Goal: Task Accomplishment & Management: Use online tool/utility

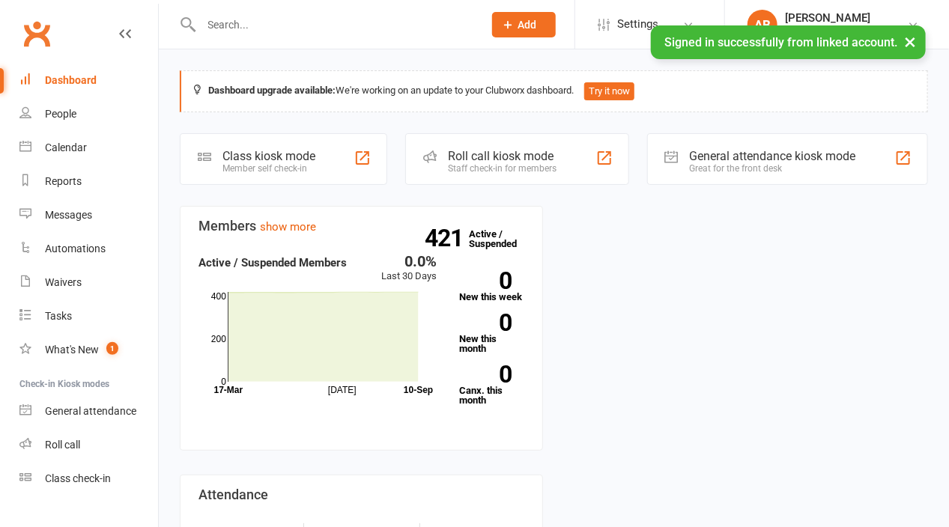
click at [526, 159] on div "Roll call kiosk mode" at bounding box center [502, 156] width 109 height 14
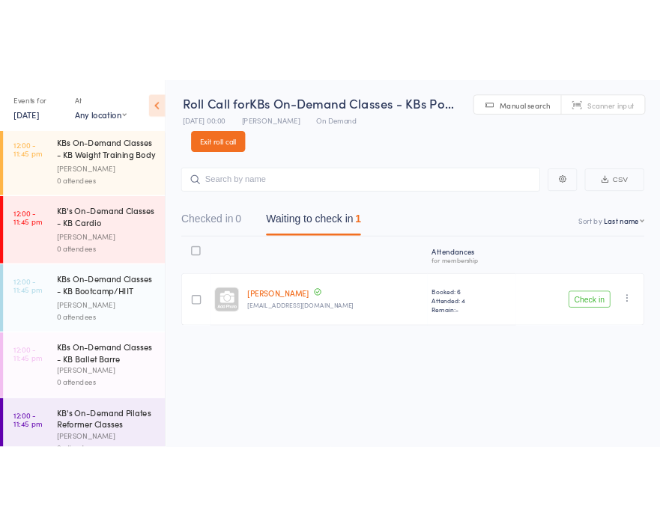
scroll to position [309, 0]
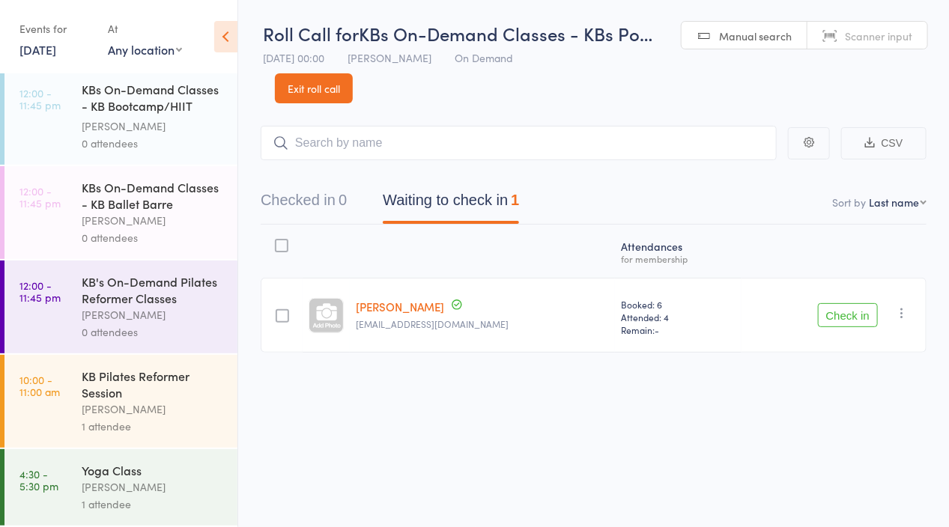
click at [138, 489] on div "[PERSON_NAME]" at bounding box center [153, 486] width 143 height 17
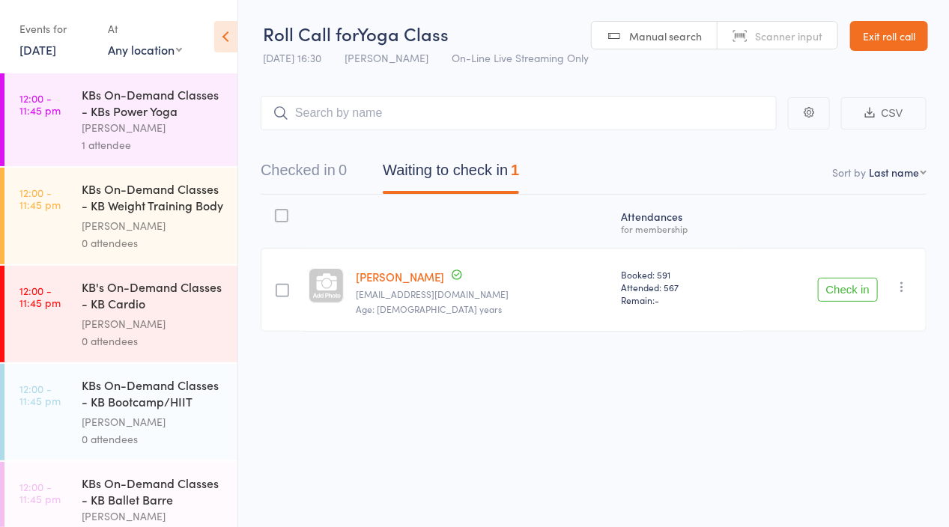
click at [872, 111] on icon "button" at bounding box center [870, 112] width 10 height 10
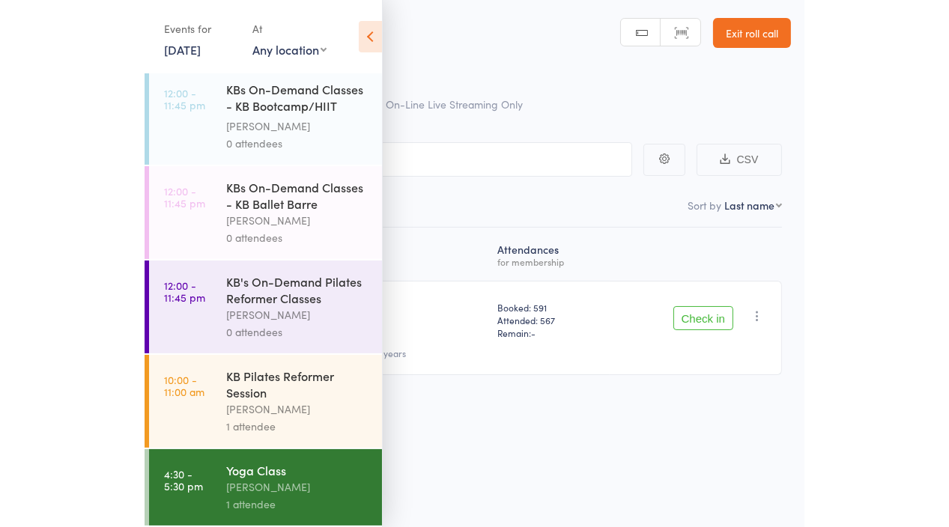
scroll to position [1, 0]
